Goal: Use online tool/utility: Utilize a website feature to perform a specific function

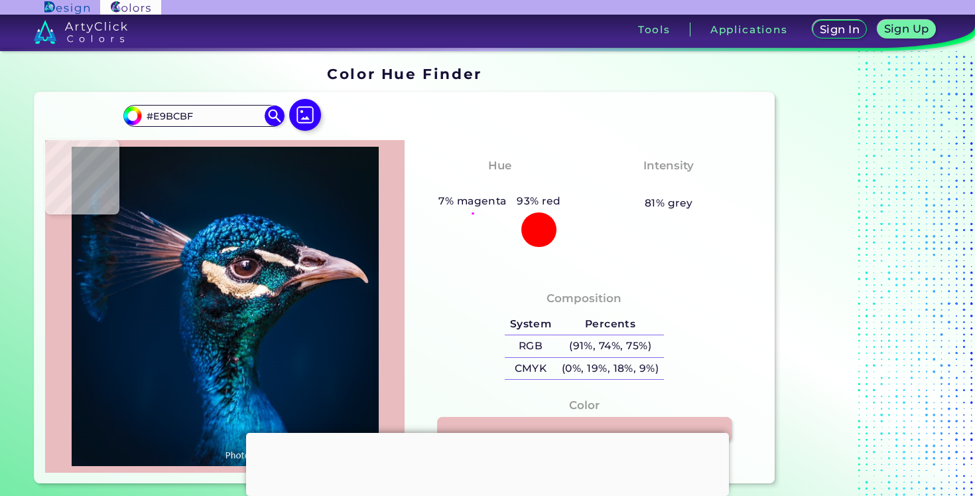
type input "#f1c4c7"
type input "#F1C4C7"
type input "#c29ca2"
type input "#C29CA2"
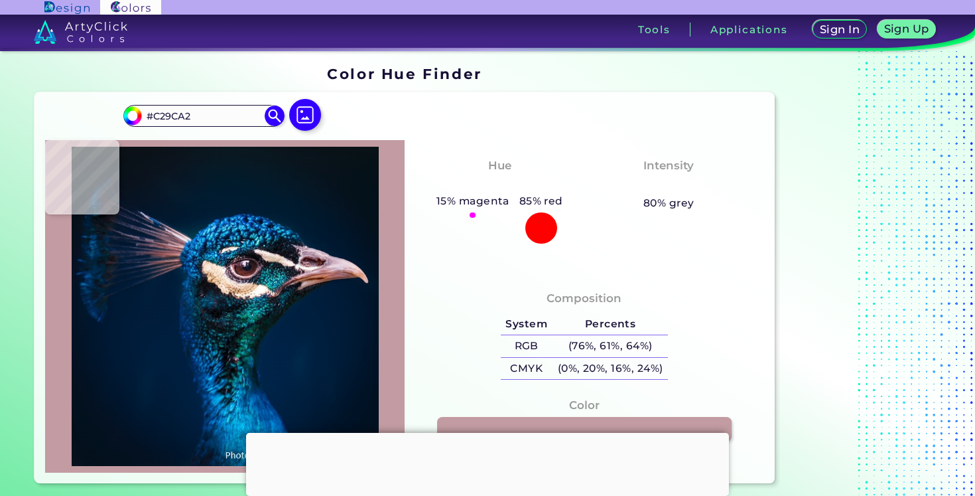
type input "#b69096"
type input "#B69096"
type input "#a78187"
type input "#A78187"
type input "#a17c83"
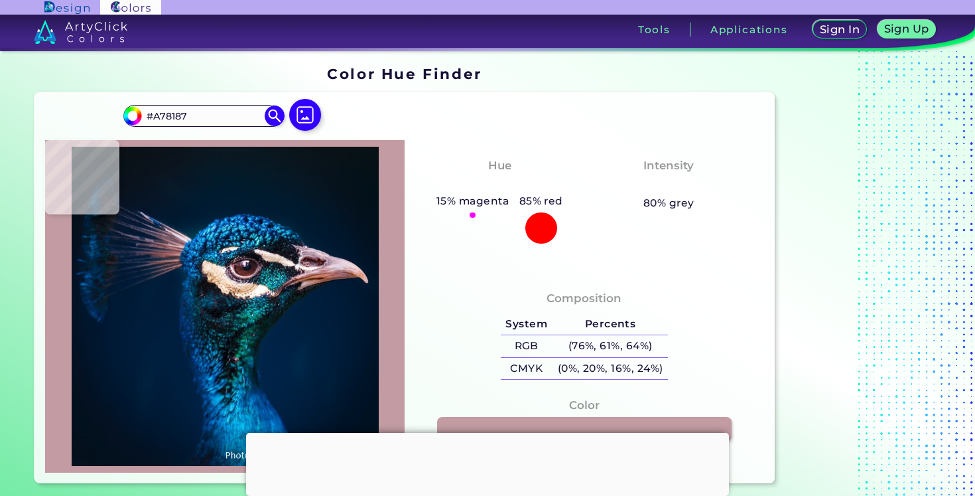
type input "#A17C83"
type input "#ad878d"
type input "#AD878D"
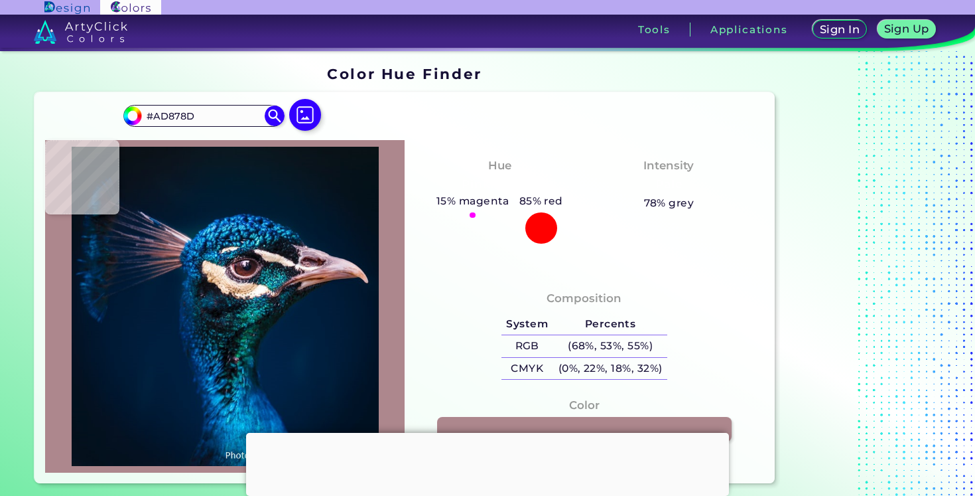
type input "#bf989d"
type input "#BF989D"
type input "#ca9da3"
type input "#CA9DA3"
type input "#d5a7ae"
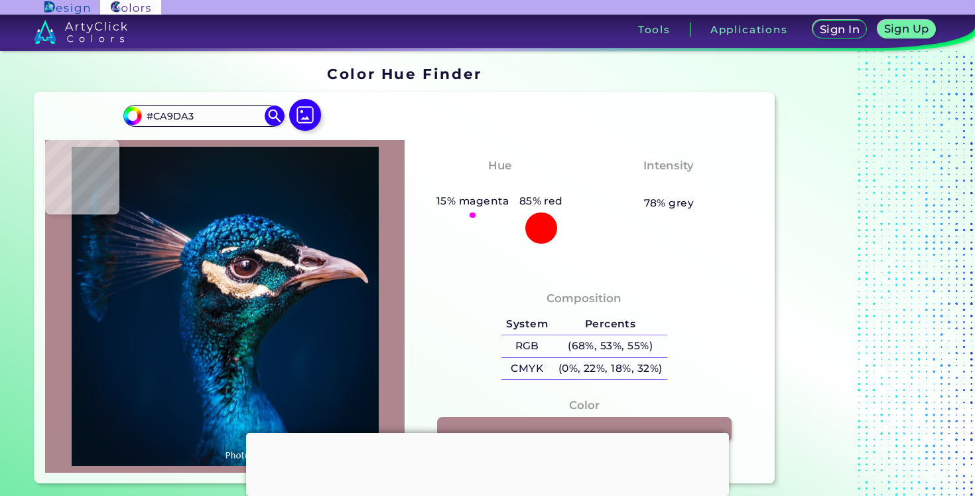
type input "#D5A7AE"
type input "#d7aeb5"
type input "#D7AEB5"
type input "#af8791"
type input "#AF8791"
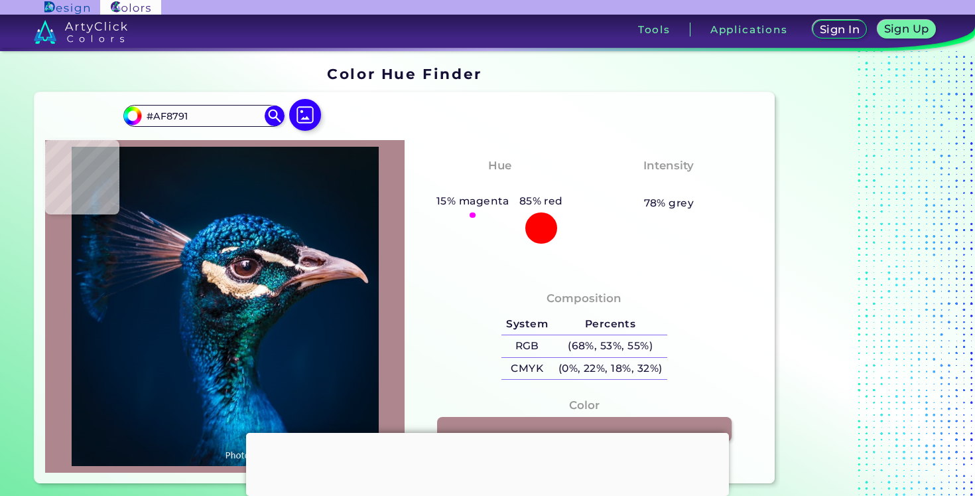
type input "#a77c86"
type input "#A77C86"
type input "#865966"
type input "#7a5f77"
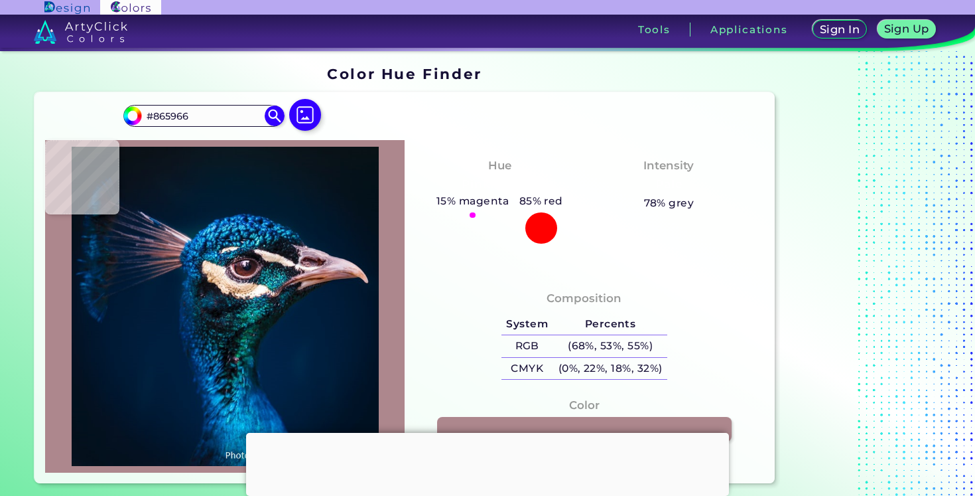
type input "#7A5F77"
type input "#5c6b97"
type input "#5C6B97"
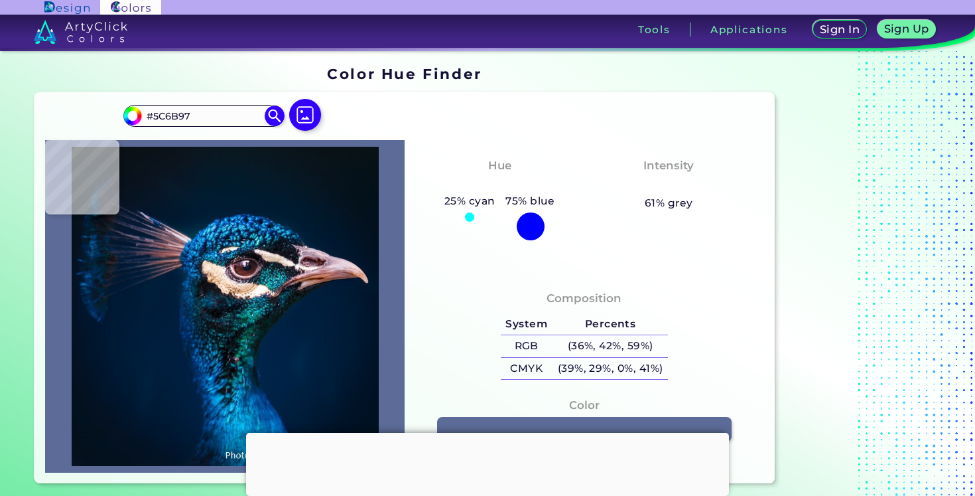
type input "#736d91"
type input "#736D91"
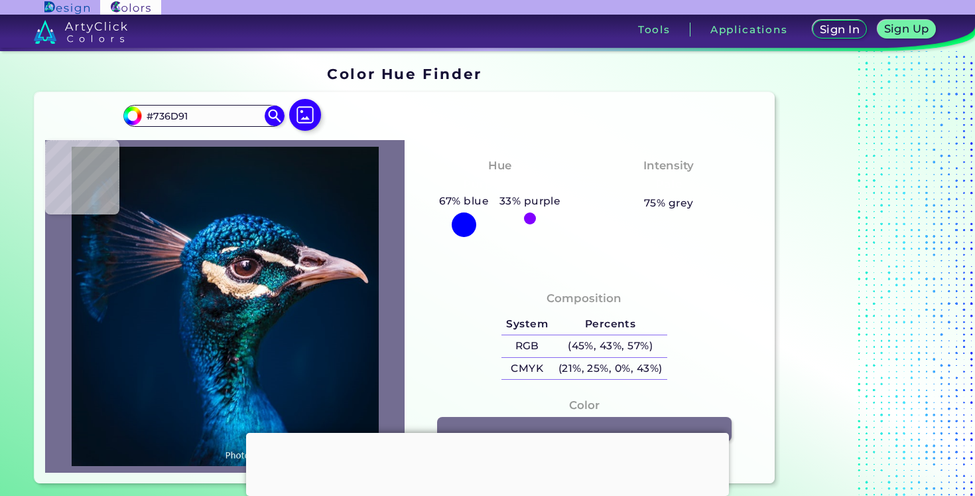
type input "#0e7bcc"
type input "#0E7BCC"
type input "#1189bd"
type input "#1189BD"
type input "#034887"
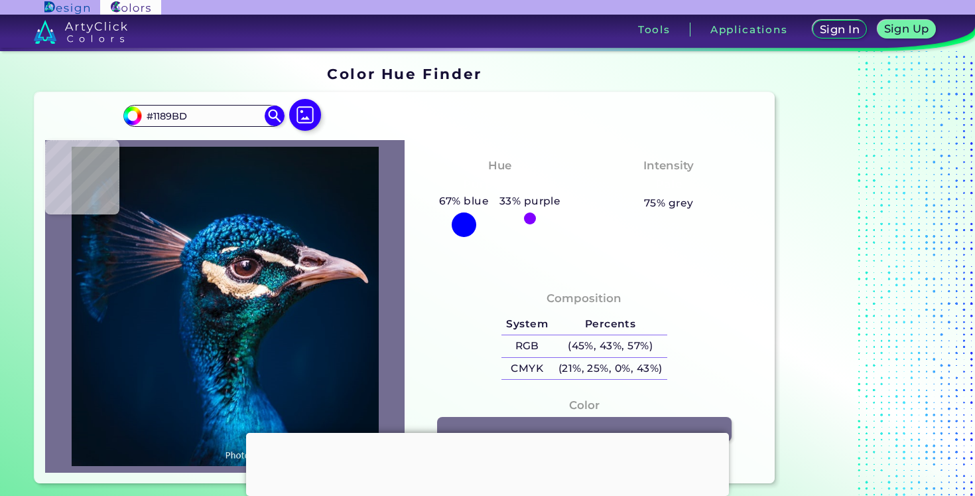
type input "#034887"
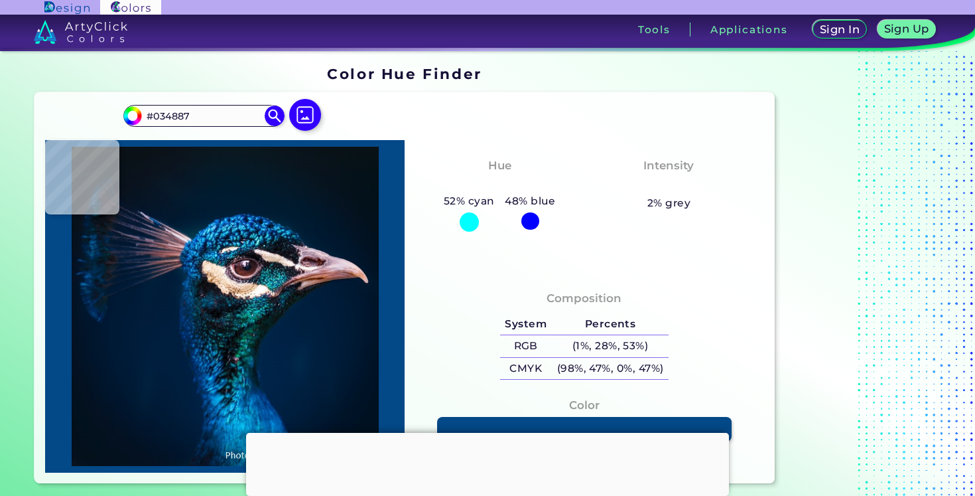
type input "#c5e4f1"
type input "#C5E4F1"
type input "#0c0b0d"
type input "#0C0B0D"
type input "#ceb49e"
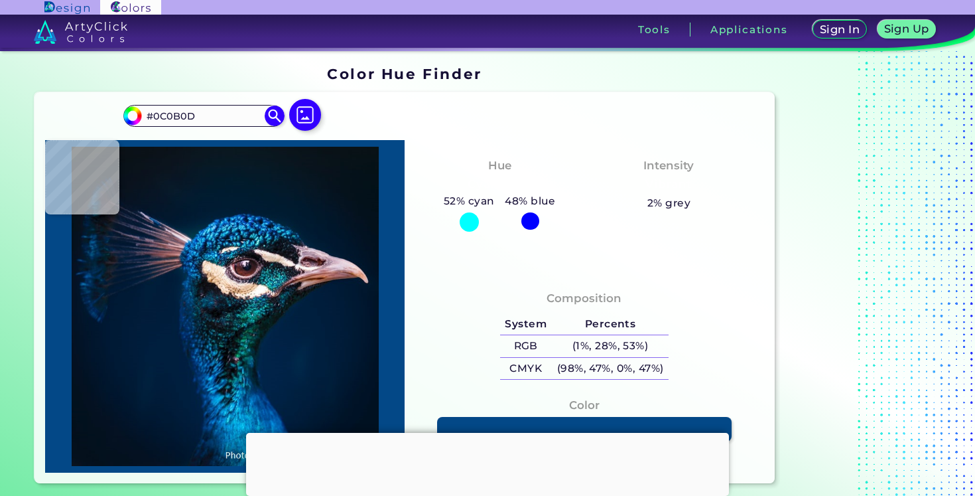
type input "#CEB49E"
type input "#cfbec5"
type input "#CFBEC5"
type input "#ac6d68"
type input "#AC6D68"
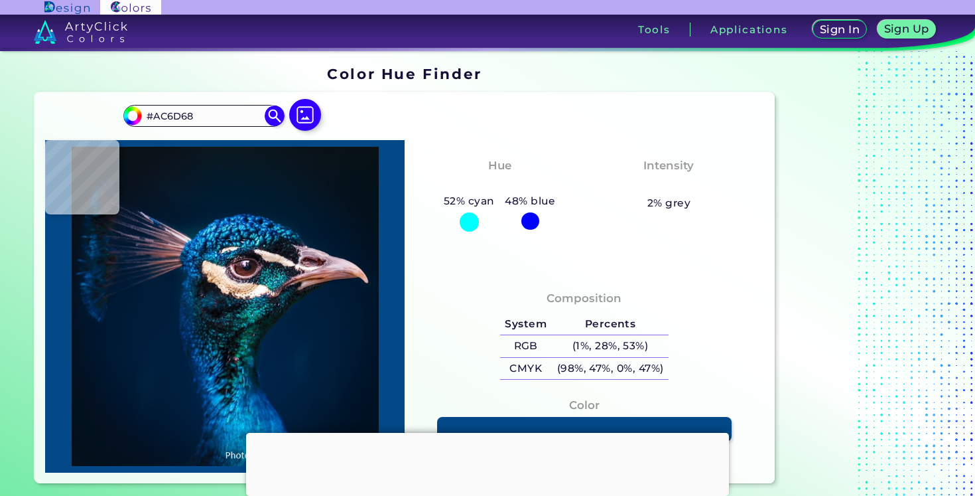
type input "#814e4c"
type input "#814E4C"
type input "#001a33"
type input "#001A33"
type input "#05182a"
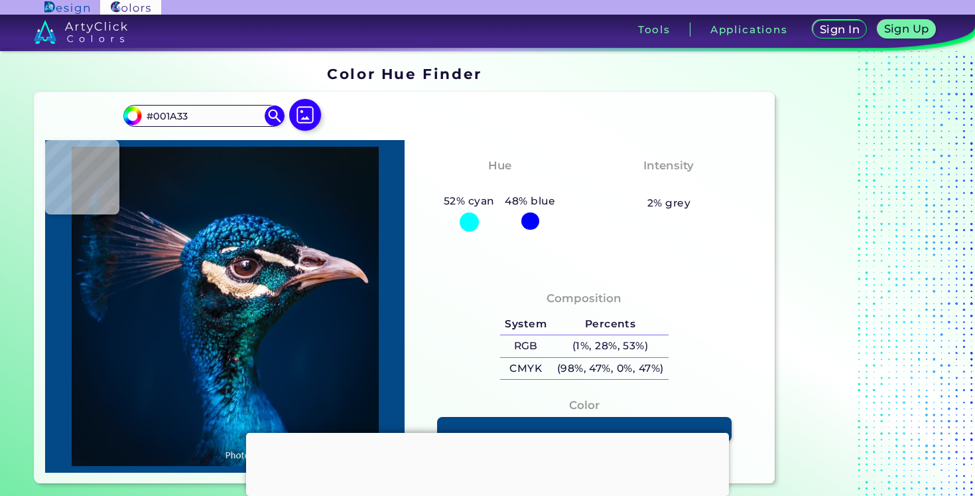
type input "#05182A"
type input "#1a1725"
type input "#1A1725"
type input "#19222d"
type input "#19222D"
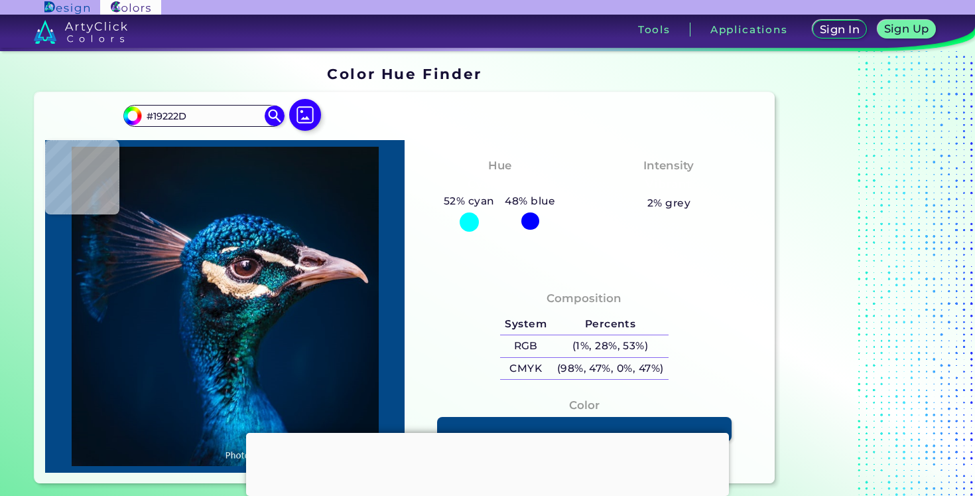
type input "#081522"
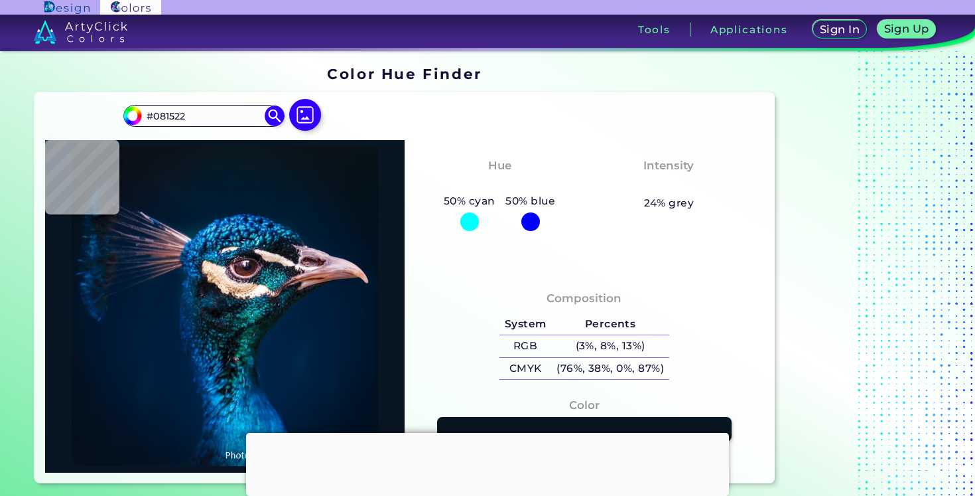
type input "#081321"
type input "#051a2e"
type input "#051A2E"
type input "#00182e"
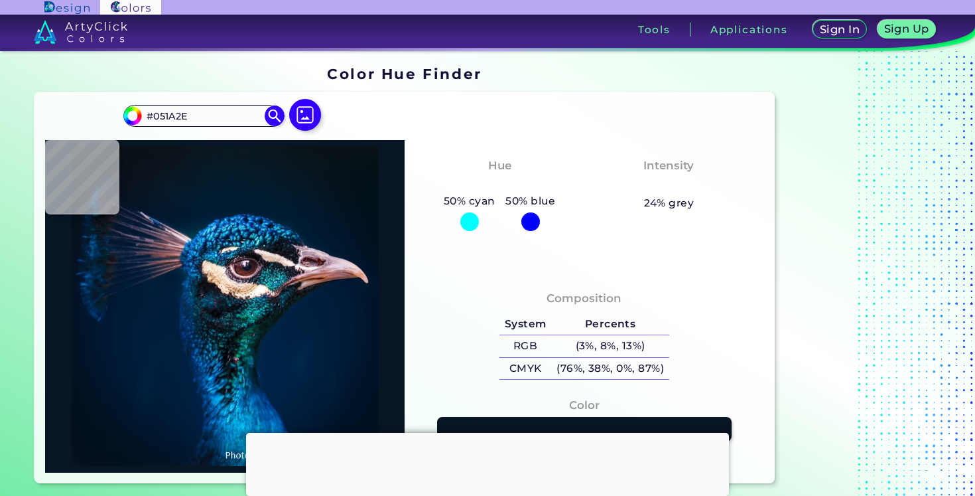
type input "#00182E"
type input "#001830"
type input "#011a32"
type input "#011A32"
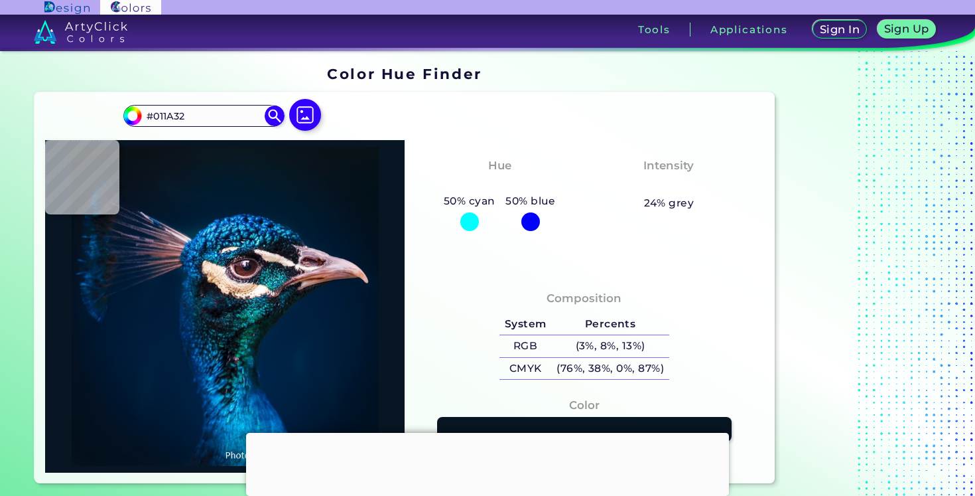
type input "#00172f"
type input "#00172F"
type input "#2e2830"
type input "#2E2830"
type input "#755550"
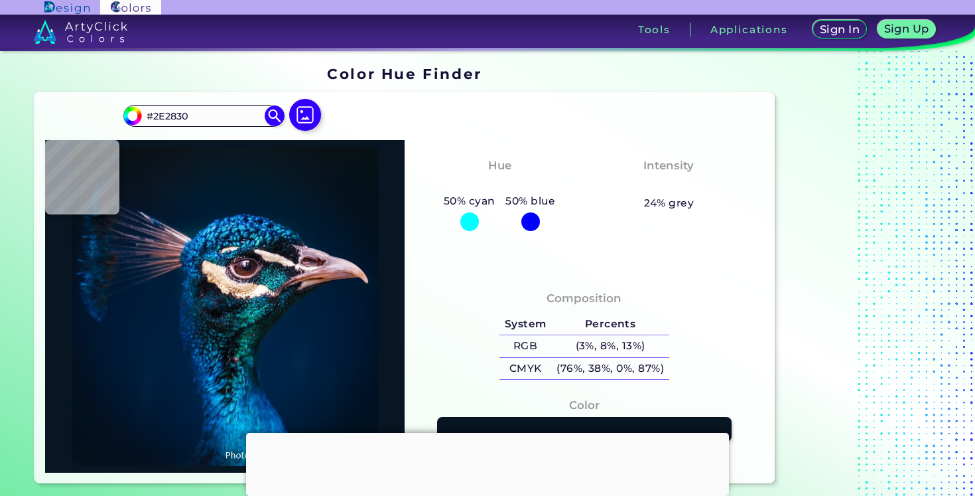
type input "#755550"
type input "#76554e"
type input "#76554E"
type input "#794b40"
type input "#794B40"
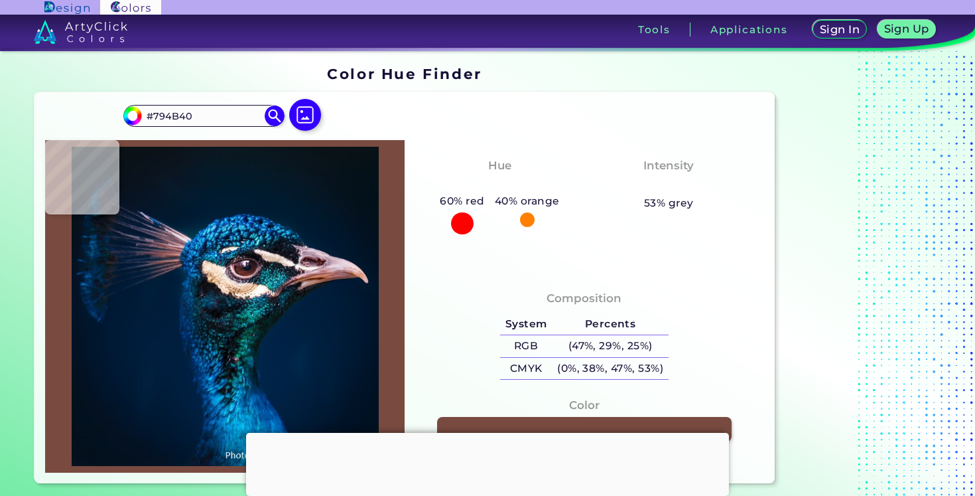
type input "#784a40"
type input "#784A40"
type input "#78443e"
type input "#78443E"
type input "#7b4741"
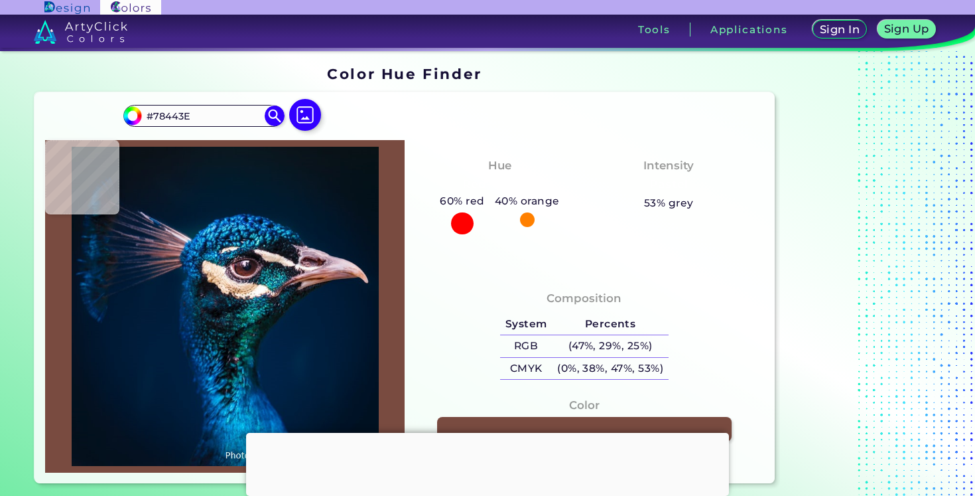
type input "#7B4741"
type input "#834f49"
type input "#834F49"
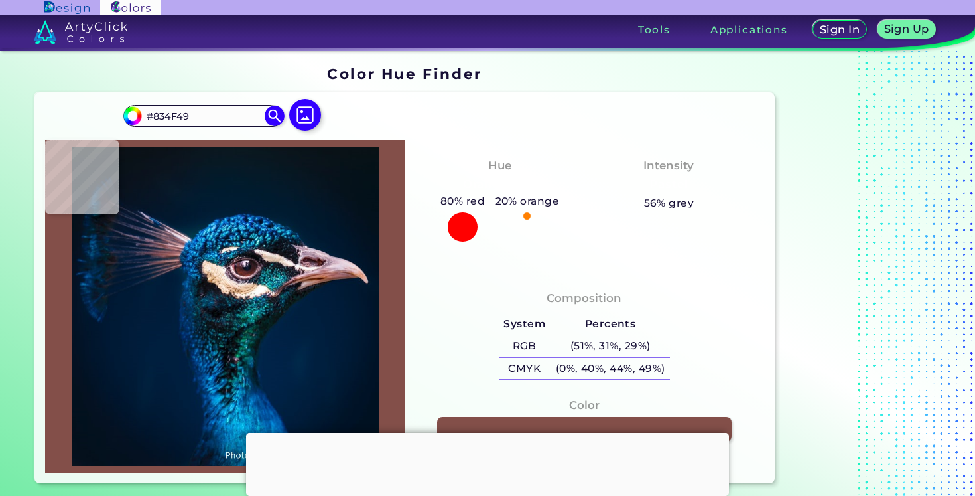
type input "#86514d"
type input "#86514D"
type input "#8c5959"
type input "#8C5959"
type input "#905c5f"
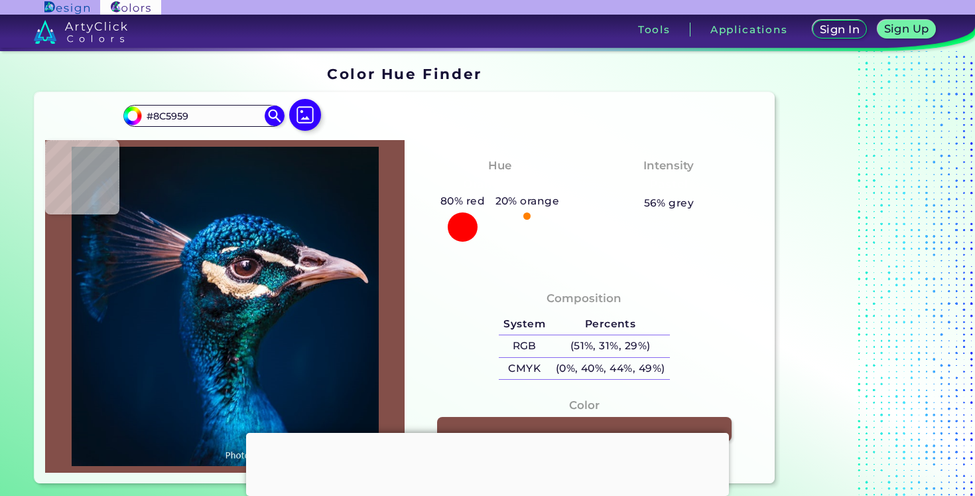
type input "#905C5F"
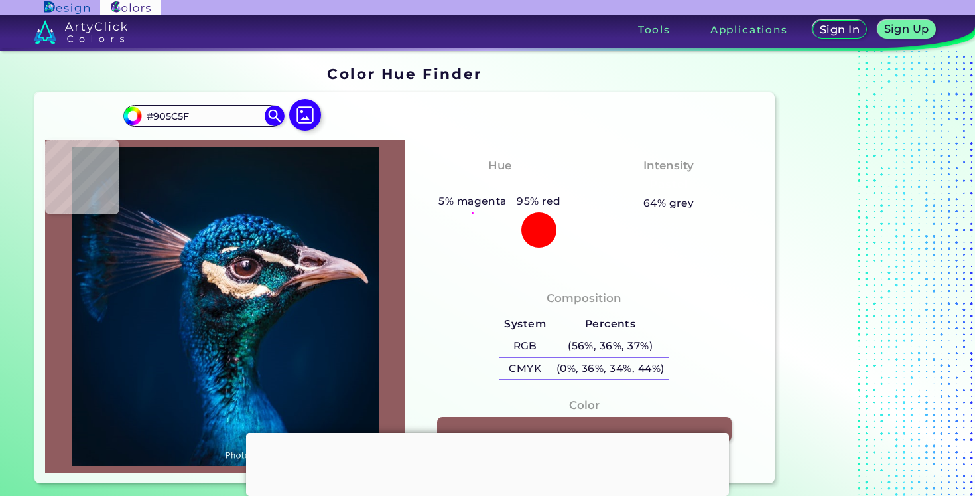
type input "#926269"
type input "#926168"
type input "#966771"
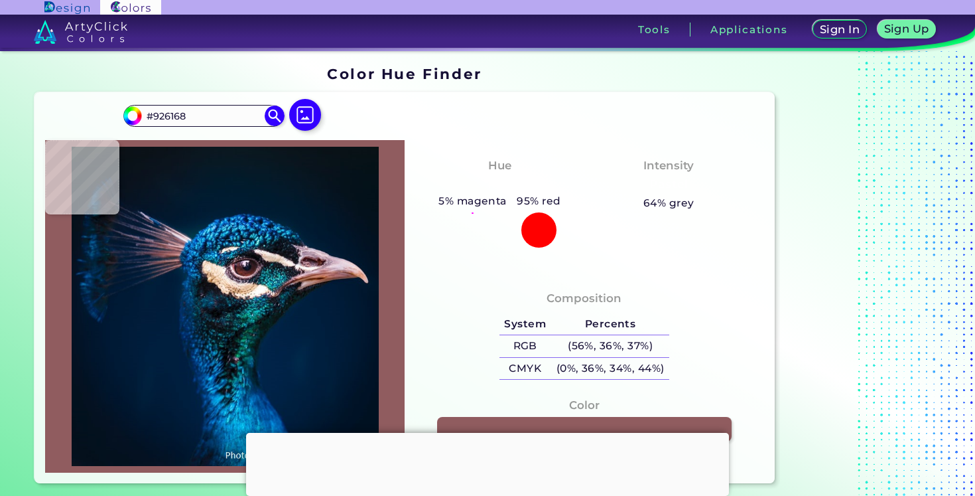
type input "#966771"
type input "#93646e"
type input "#93646E"
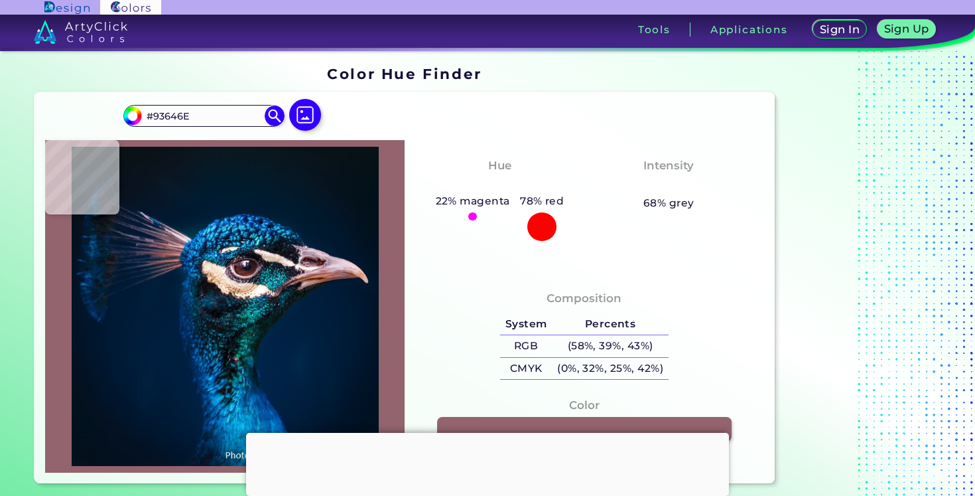
type input "#9c6d76"
type input "#9C6D76"
type input "#99696d"
type input "#99696D"
type input "#73403c"
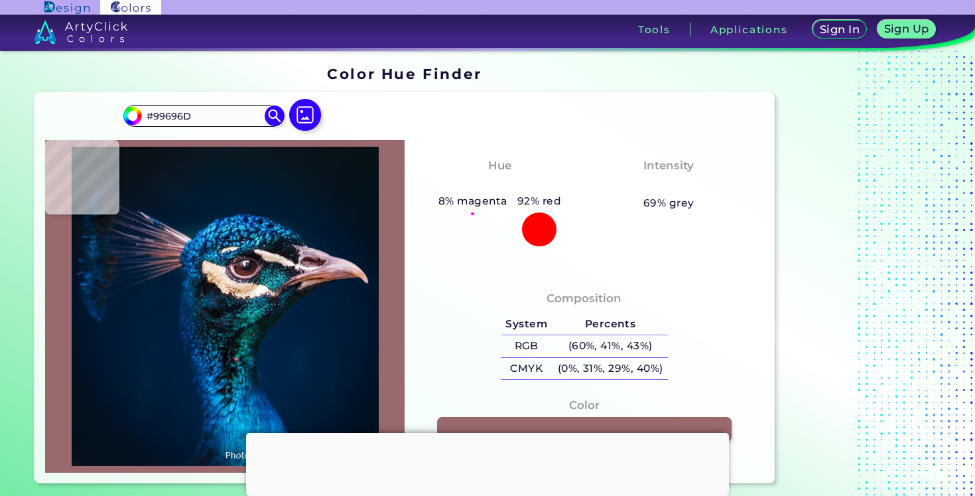
type input "#73403C"
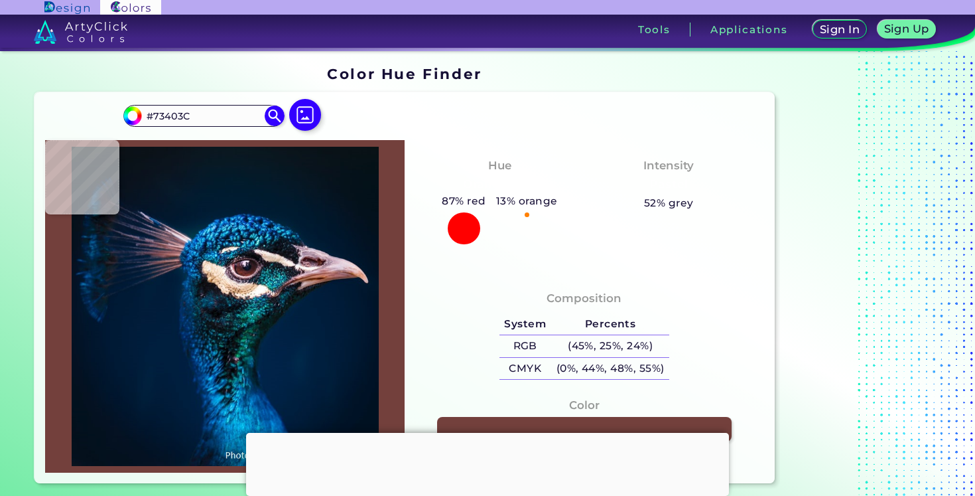
type input "#97625d"
type input "#97625D"
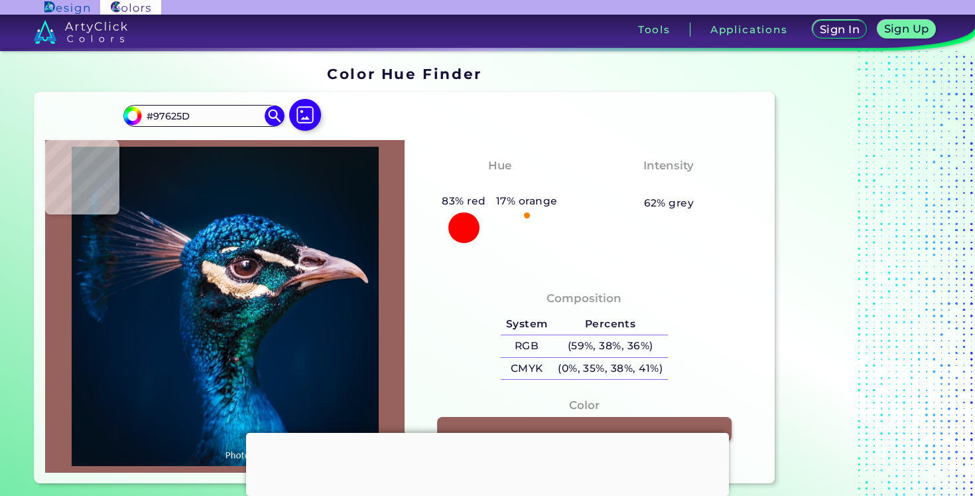
type input "#ae7e7f"
type input "#AE7E7F"
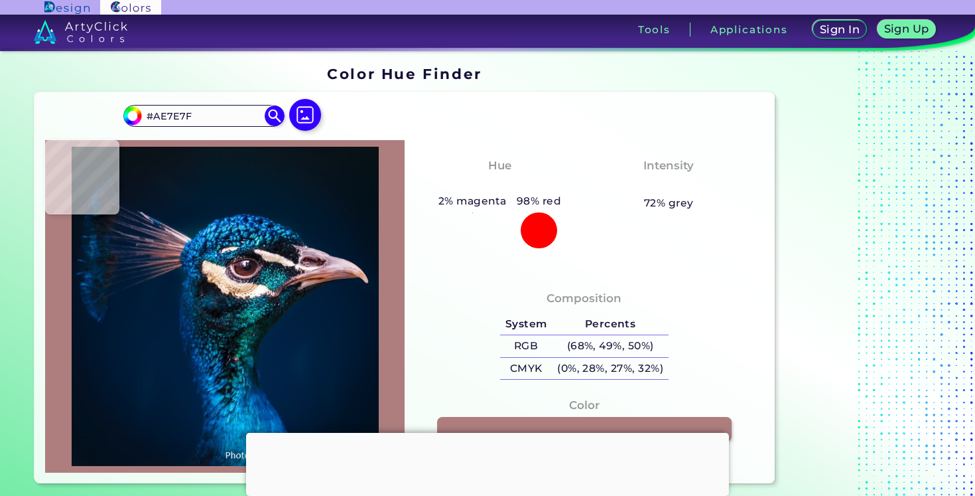
type input "#a68088"
type input "#A68088"
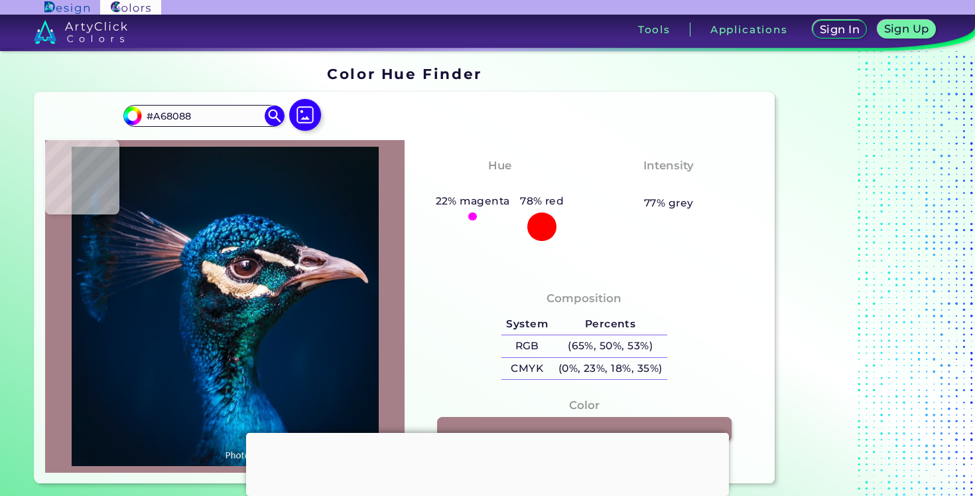
type input "#caadb8"
type input "#CAADB8"
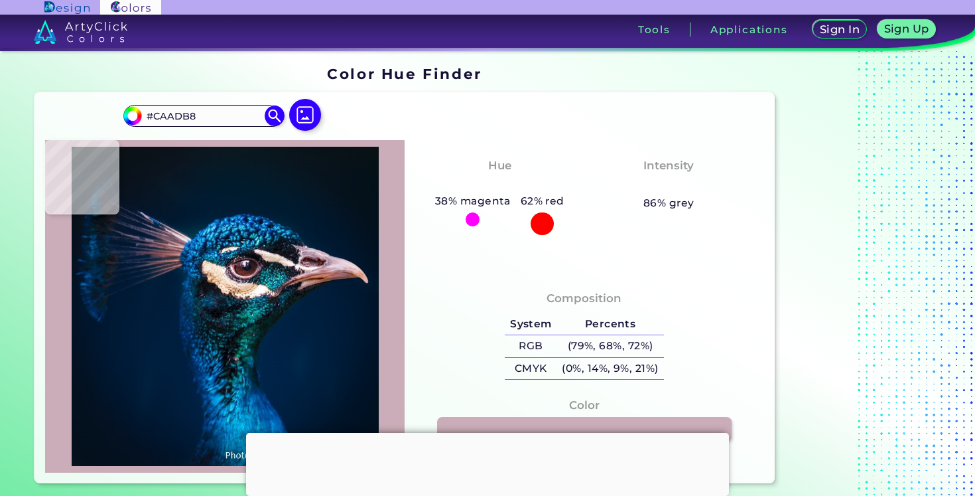
type input "#c4a2ad"
type input "#C4A2AD"
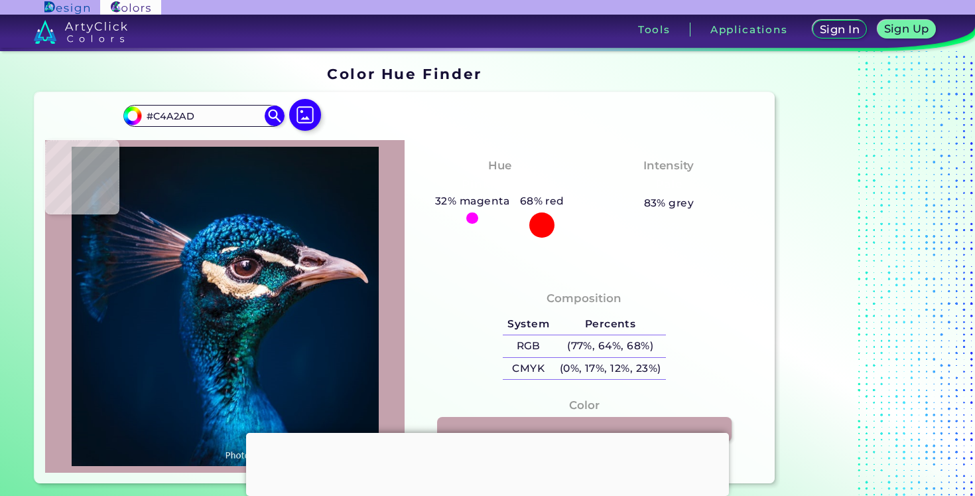
type input "#d1acb5"
type input "#D1ACB5"
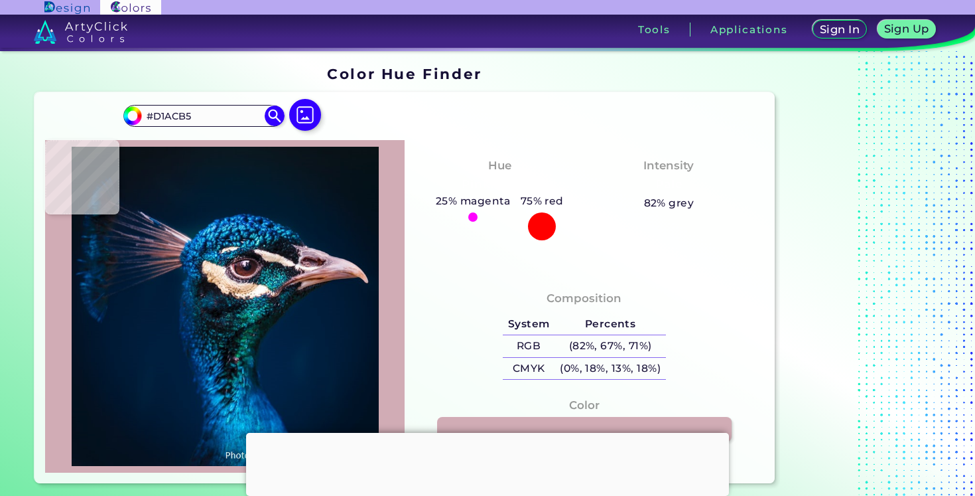
type input "#dbb2bb"
type input "#DBB2BB"
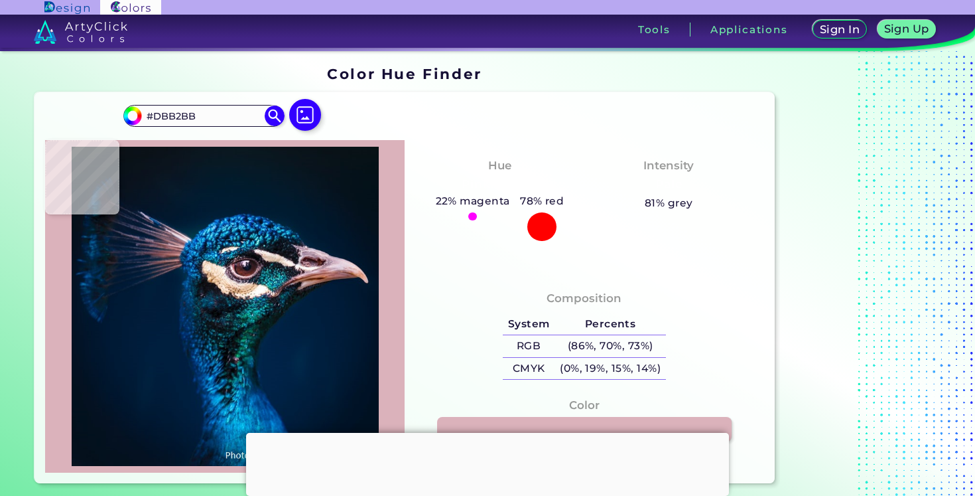
type input "#e8bec5"
type input "#E8BEC5"
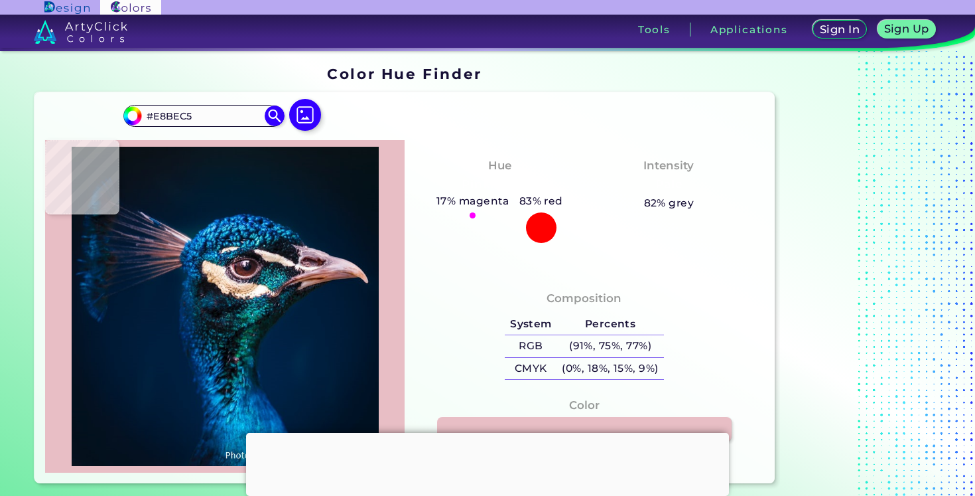
type input "#e2c8d0"
type input "#E2C8D0"
type input "#2d2e42"
type input "#2D2E42"
type input "#00162b"
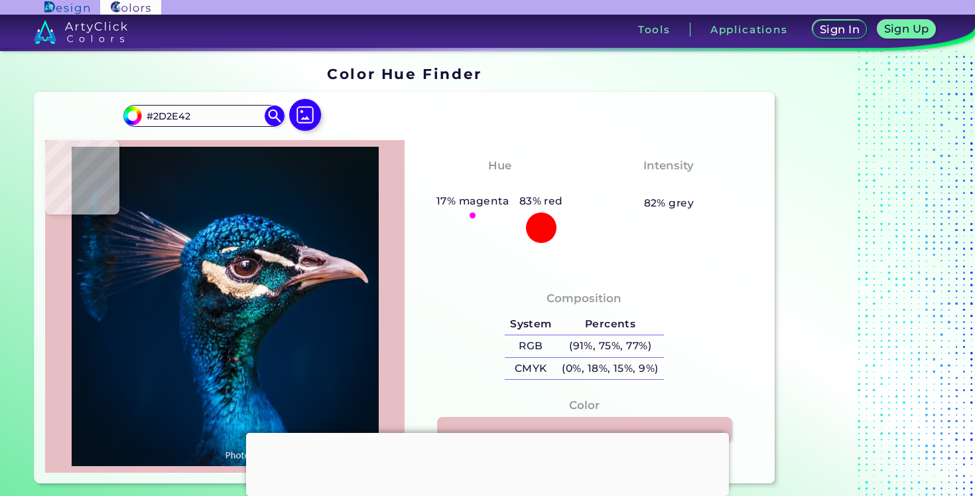
type input "#00162B"
type input "#031323"
type input "#03111c"
type input "#03111C"
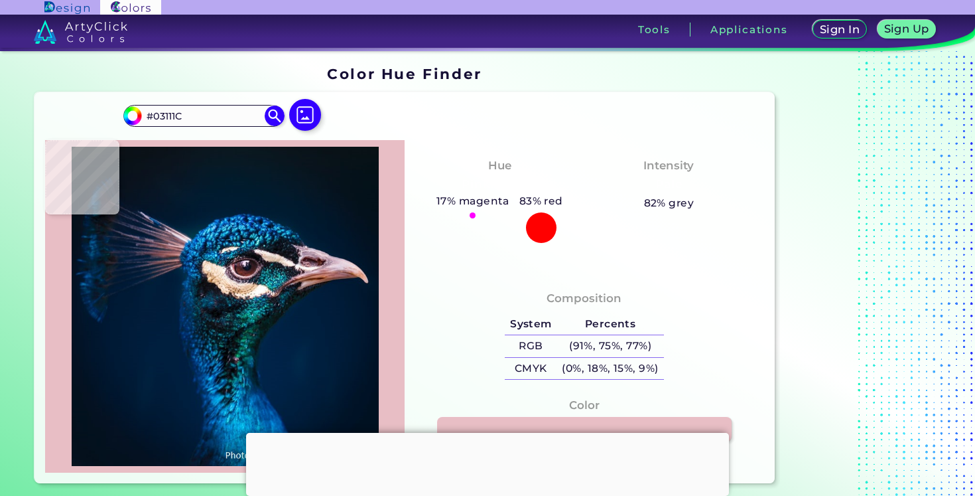
type input "#000000"
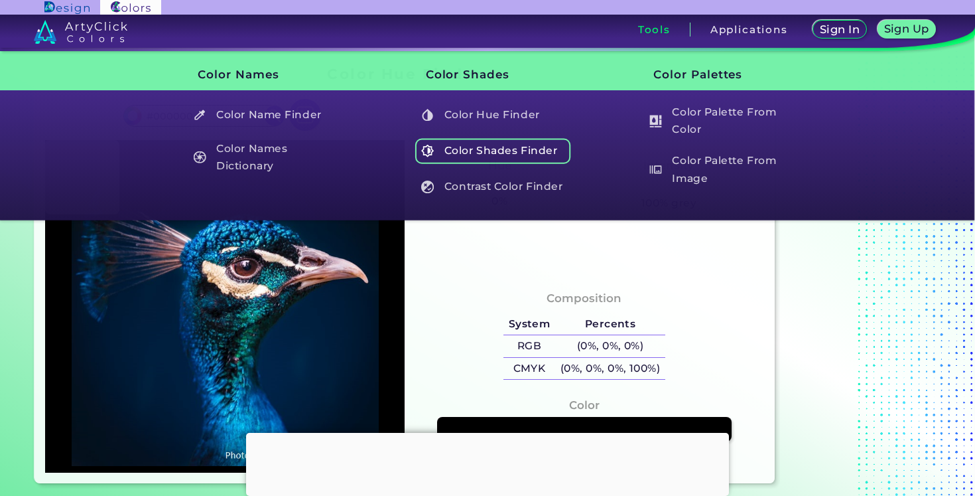
click at [515, 146] on h5 "Color Shades Finder" at bounding box center [493, 150] width 156 height 25
